Goal: Browse casually

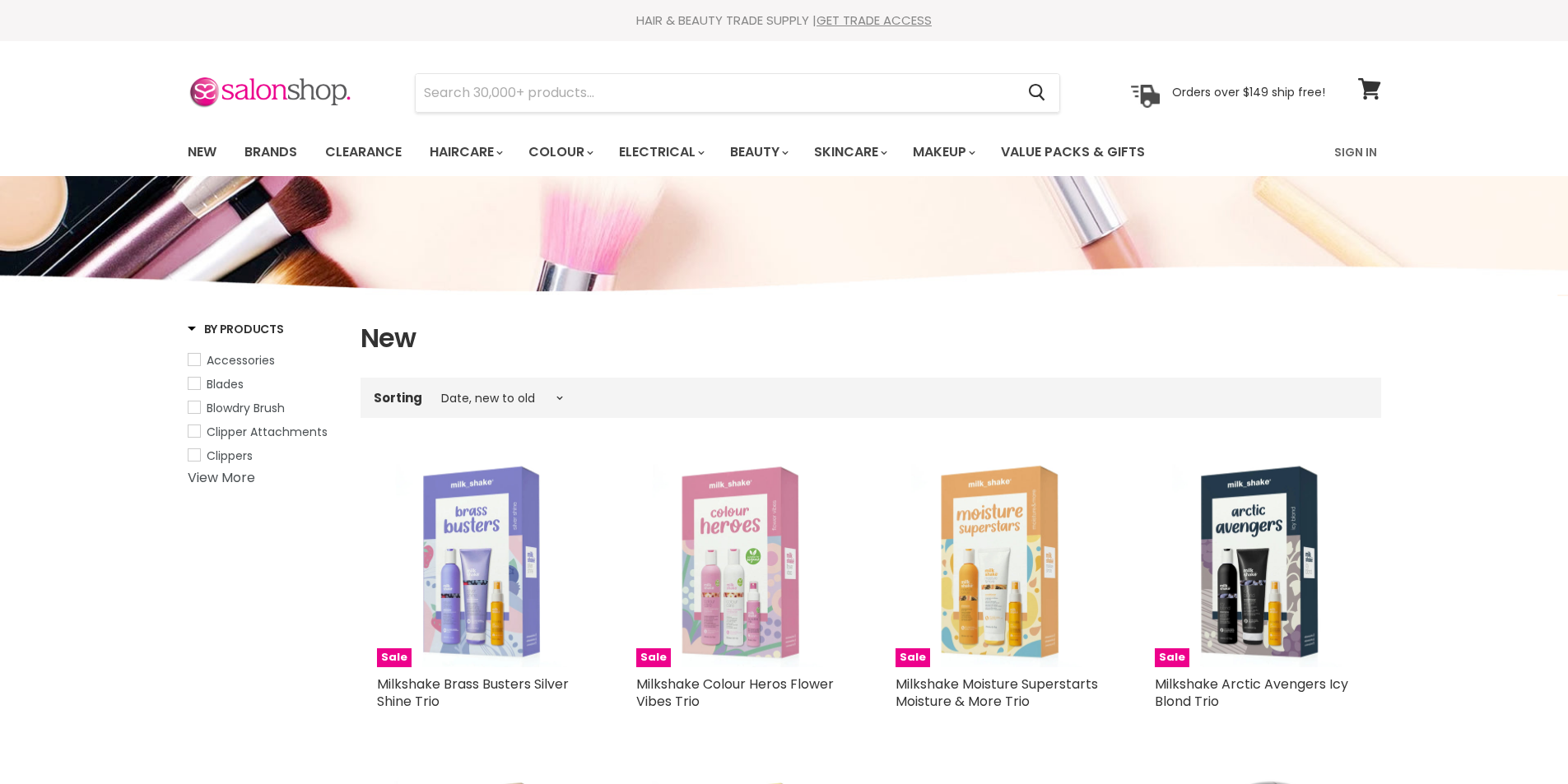
select select "created-descending"
click at [209, 152] on link "New" at bounding box center [201, 152] width 54 height 35
select select "created-descending"
